Goal: Task Accomplishment & Management: Manage account settings

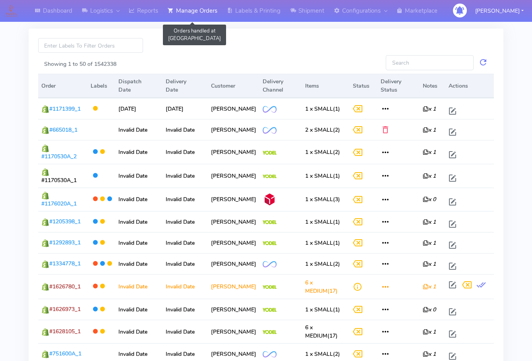
click at [208, 12] on link "Manage Orders" at bounding box center [192, 11] width 59 height 22
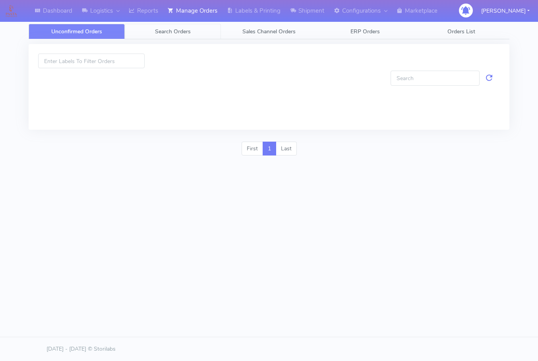
click at [186, 35] on link "Search Orders" at bounding box center [173, 31] width 96 height 15
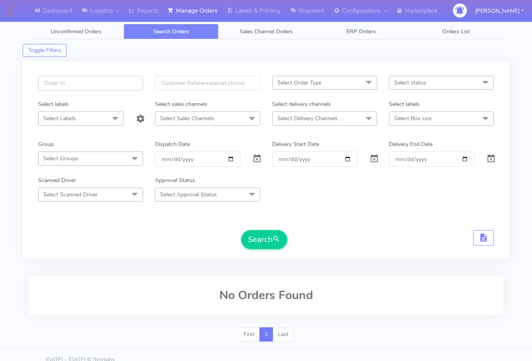
click at [91, 86] on input "text" at bounding box center [90, 83] width 105 height 15
paste input "1629826"
type input "1629826"
click at [257, 161] on span at bounding box center [257, 161] width 10 height 8
click at [268, 236] on button "Search" at bounding box center [264, 239] width 46 height 19
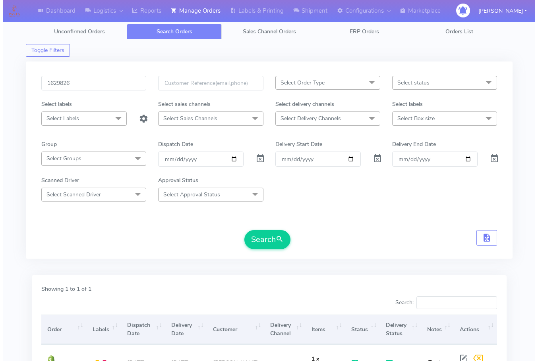
scroll to position [79, 0]
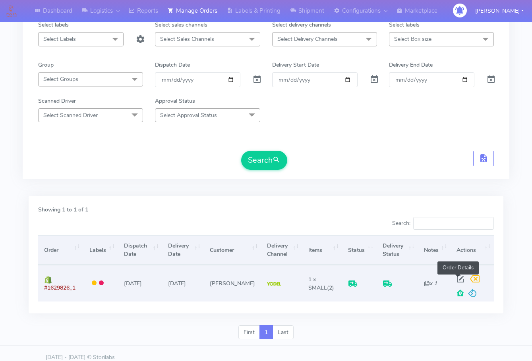
click at [458, 278] on span at bounding box center [460, 281] width 14 height 8
select select "5"
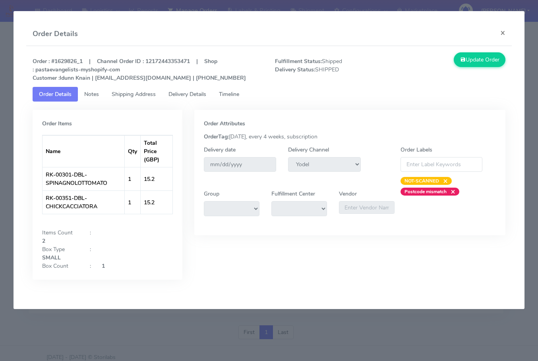
click at [131, 96] on span "Shipping Address" at bounding box center [134, 95] width 44 height 8
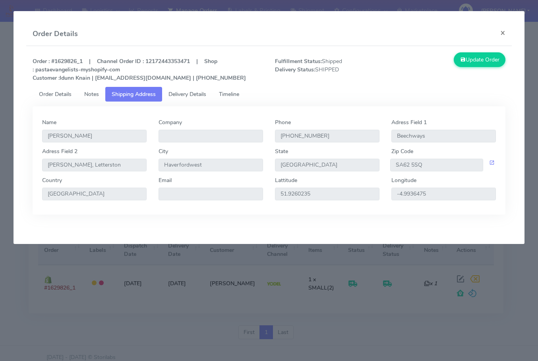
click at [186, 95] on span "Delivery Details" at bounding box center [187, 95] width 38 height 8
